Goal: Task Accomplishment & Management: Complete application form

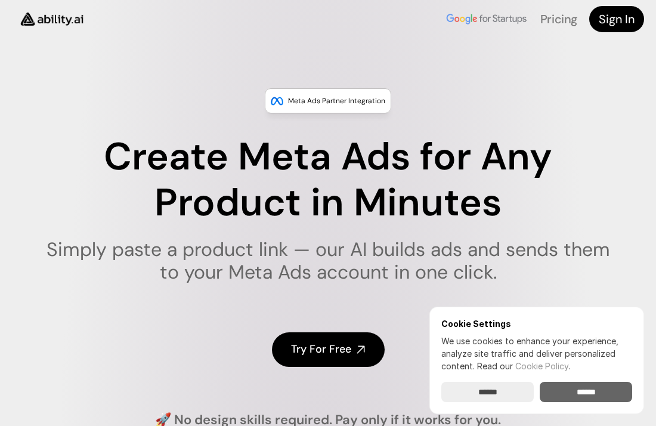
click at [582, 385] on input "******" at bounding box center [586, 392] width 92 height 20
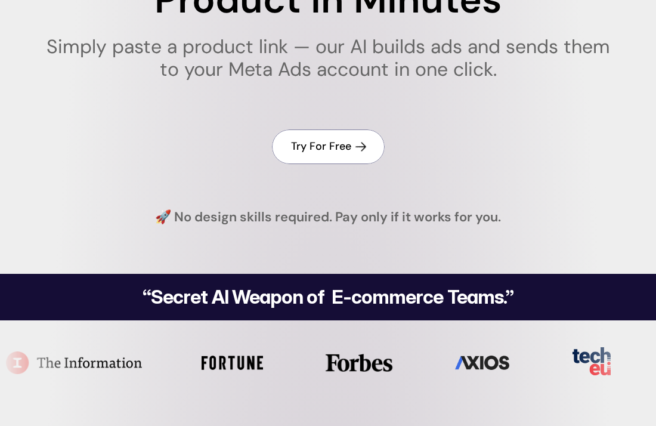
scroll to position [191, 0]
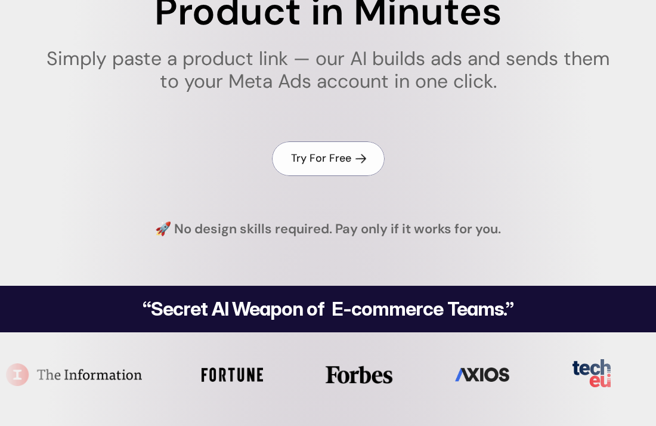
click at [318, 153] on h4 "Try For Free" at bounding box center [321, 158] width 60 height 15
